Goal: Find specific page/section: Find specific page/section

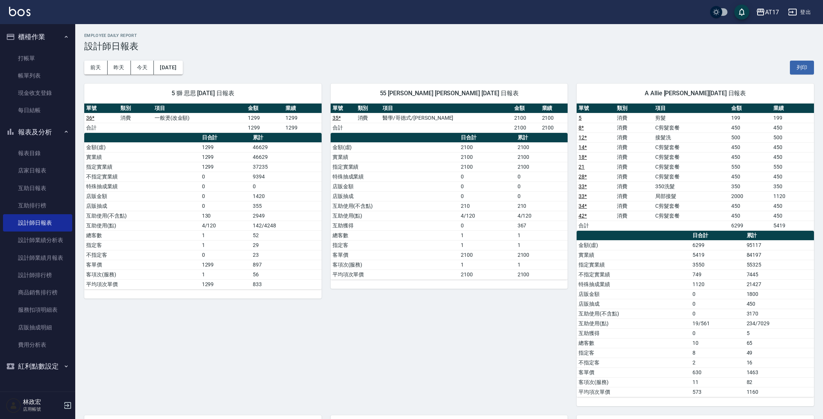
scroll to position [412, 0]
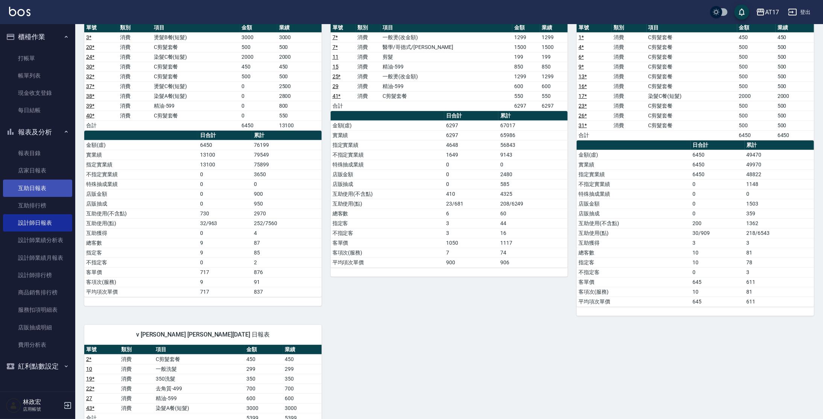
click at [34, 185] on link "互助日報表" at bounding box center [37, 187] width 69 height 17
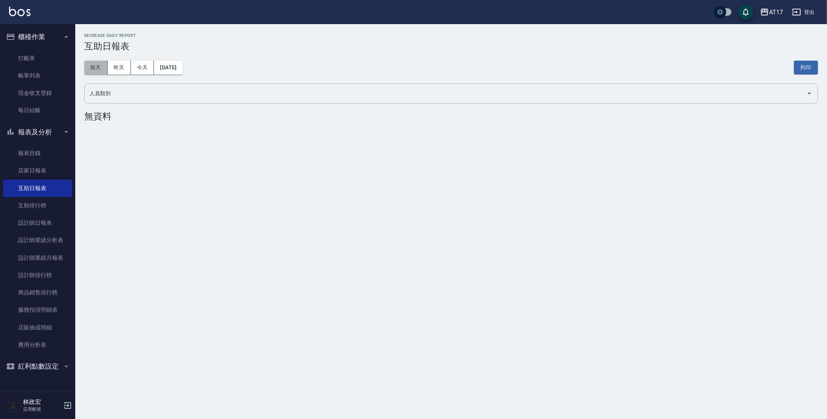
click at [102, 71] on button "前天" at bounding box center [95, 68] width 23 height 14
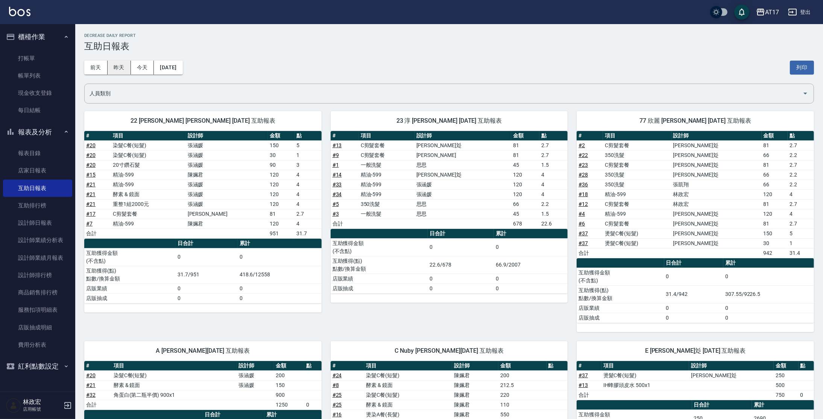
click at [118, 68] on button "昨天" at bounding box center [119, 68] width 23 height 14
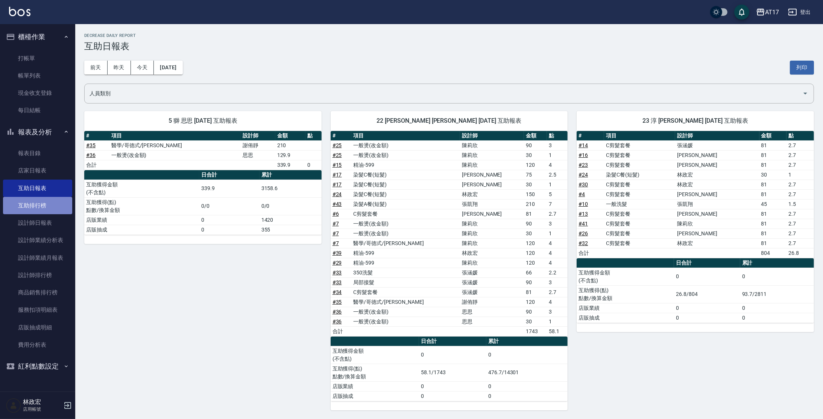
click at [55, 202] on link "互助排行榜" at bounding box center [37, 205] width 69 height 17
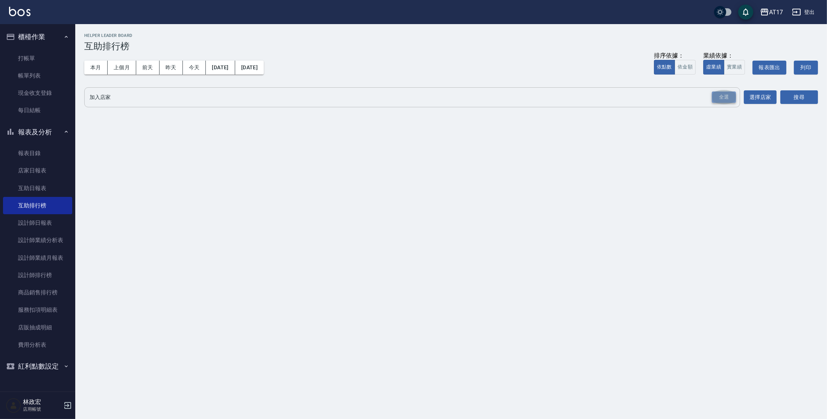
click at [727, 101] on div "全選" at bounding box center [724, 97] width 24 height 12
click at [801, 97] on button "搜尋" at bounding box center [799, 98] width 38 height 14
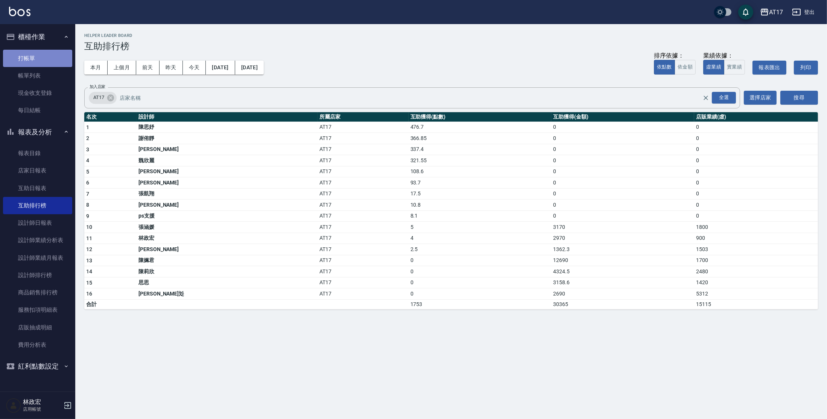
click at [39, 56] on link "打帳單" at bounding box center [37, 58] width 69 height 17
